Goal: Task Accomplishment & Management: Manage account settings

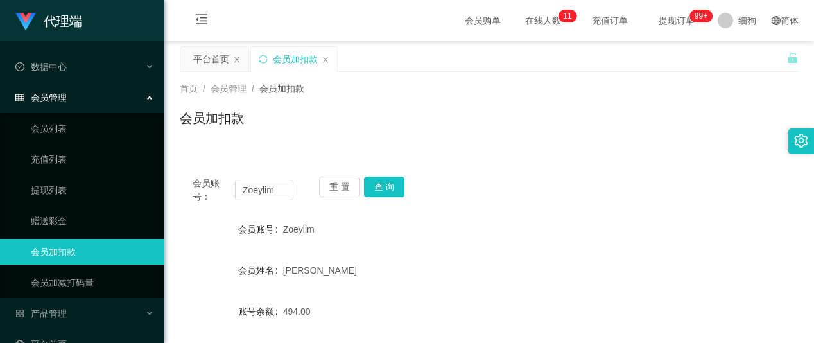
scroll to position [193, 0]
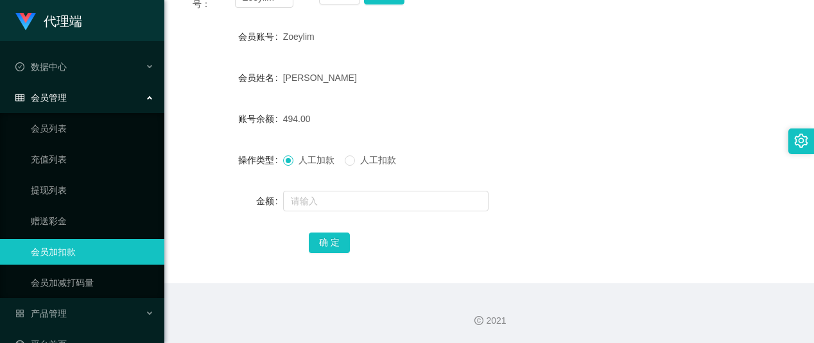
drag, startPoint x: 311, startPoint y: 35, endPoint x: 283, endPoint y: 35, distance: 28.3
click at [283, 35] on span "Zoeylim" at bounding box center [298, 36] width 31 height 10
copy span "Zoeylim"
click at [321, 204] on input "text" at bounding box center [386, 201] width 206 height 21
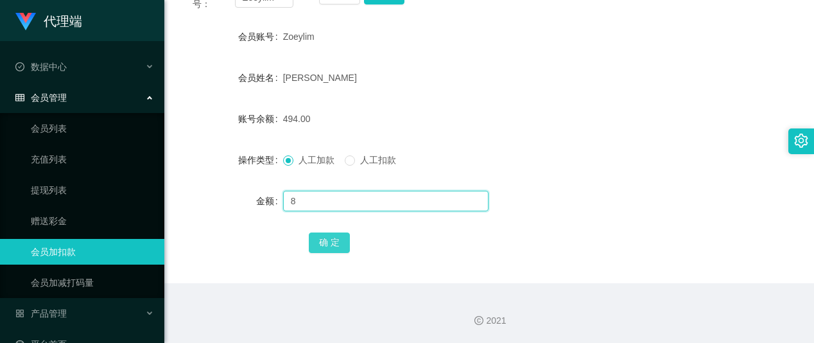
type input "8"
click at [335, 238] on button "确 定" at bounding box center [329, 242] width 41 height 21
click at [329, 197] on input "text" at bounding box center [386, 201] width 206 height 21
type input "8"
click at [326, 235] on button "确 定" at bounding box center [329, 242] width 41 height 21
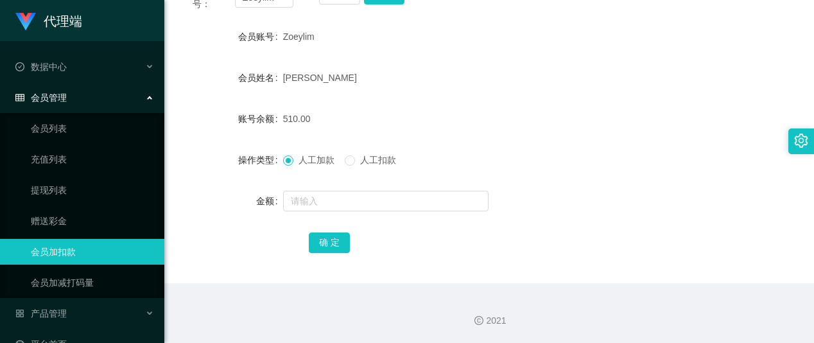
scroll to position [21, 0]
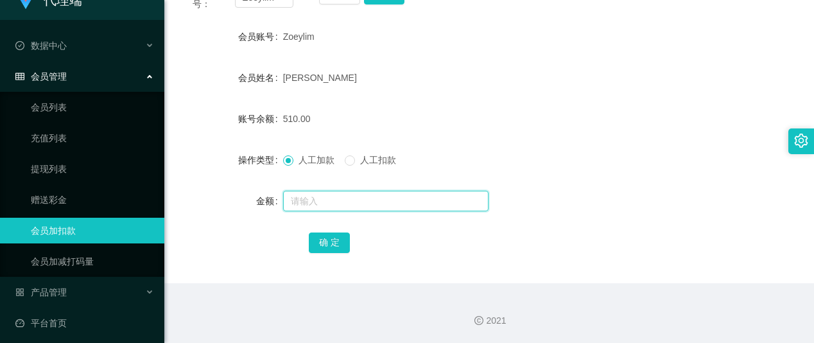
click at [334, 206] on input "text" at bounding box center [386, 201] width 206 height 21
type input "8"
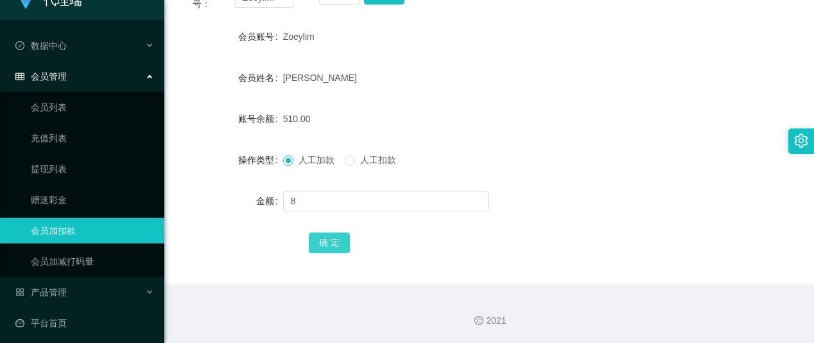
click at [335, 237] on button "确 定" at bounding box center [329, 242] width 41 height 21
click at [188, 137] on form "会员账号 Zoeylim 会员姓名 [PERSON_NAME] RHU 账号余额 518.00 操作类型 人工加款 人工扣款 金额 确 定" at bounding box center [489, 139] width 619 height 231
